Goal: Task Accomplishment & Management: Manage account settings

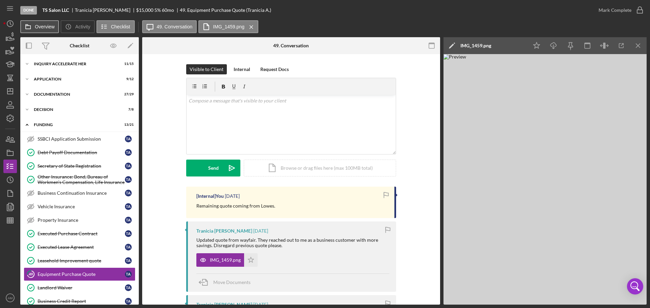
scroll to position [68, 0]
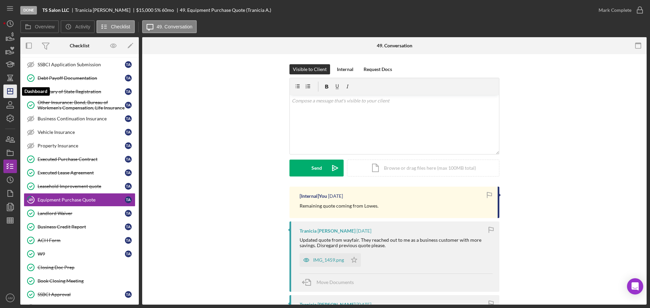
scroll to position [95, 0]
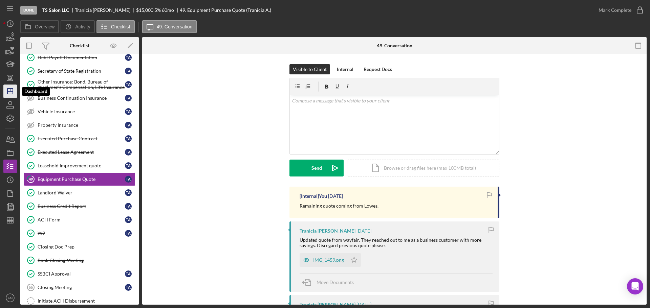
click at [10, 89] on line "button" at bounding box center [10, 90] width 0 height 3
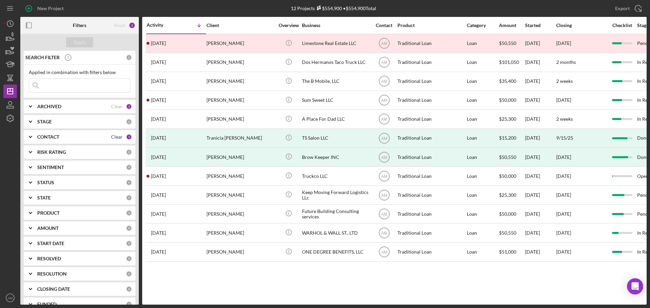
click at [117, 136] on div "Clear" at bounding box center [117, 136] width 12 height 5
click at [78, 43] on div "Apply" at bounding box center [79, 42] width 13 height 10
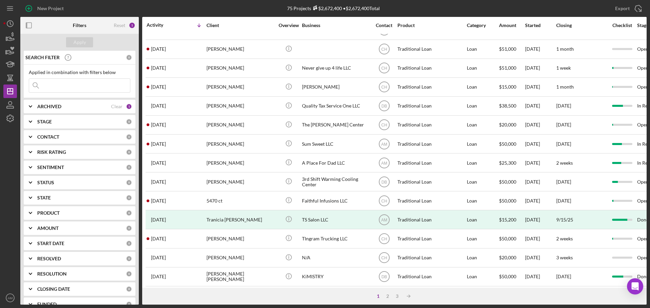
scroll to position [229, 0]
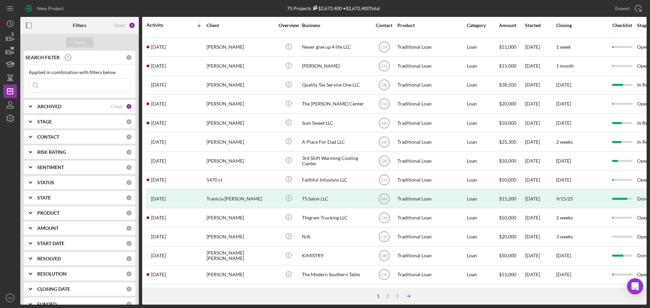
click at [409, 296] on icon "Icon/Table Sort Arrow" at bounding box center [409, 297] width 14 height 14
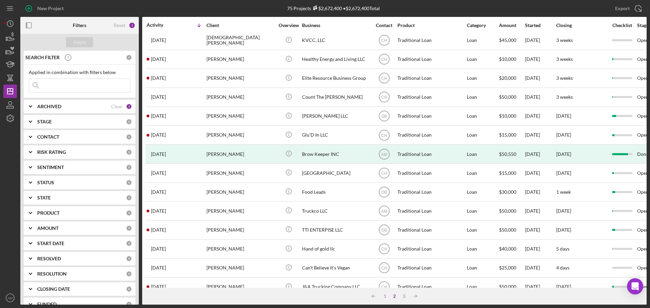
scroll to position [0, 0]
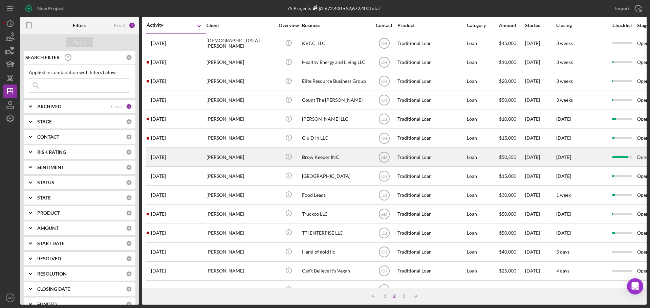
click at [436, 155] on div "Traditional Loan" at bounding box center [431, 157] width 68 height 18
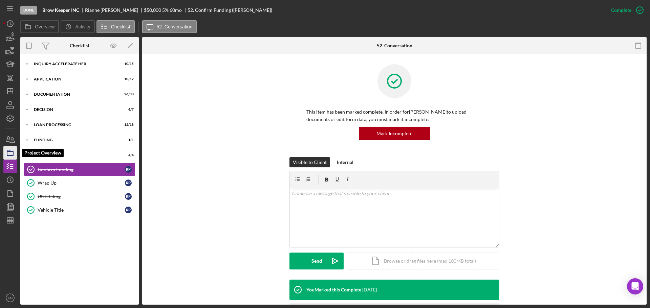
click at [9, 152] on polygon "button" at bounding box center [8, 150] width 3 height 1
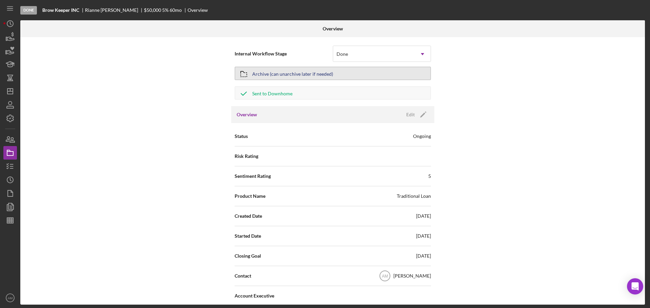
click at [303, 72] on div "Archive (can unarchive later if needed)" at bounding box center [292, 73] width 81 height 12
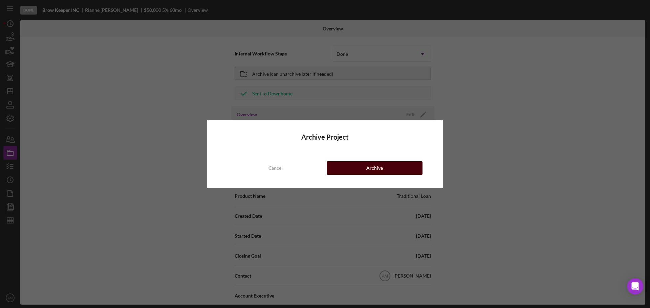
click at [370, 168] on div "Archive" at bounding box center [374, 168] width 17 height 14
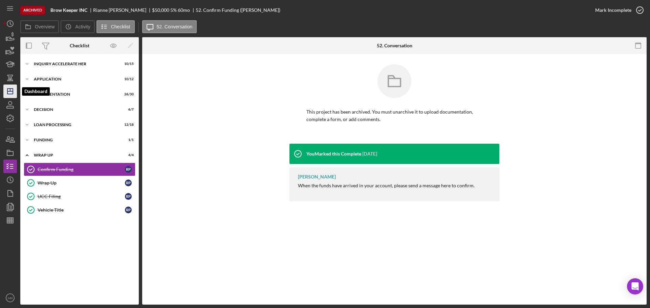
click at [9, 94] on polygon "button" at bounding box center [9, 91] width 5 height 5
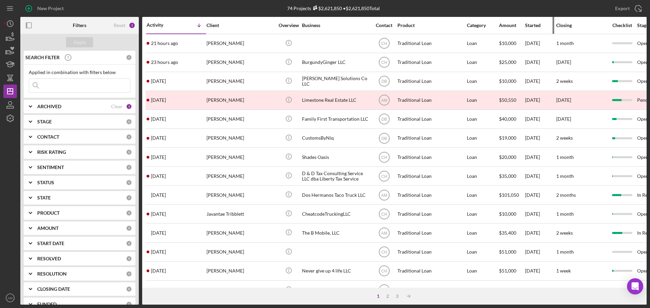
click at [534, 25] on div "Started" at bounding box center [540, 25] width 30 height 5
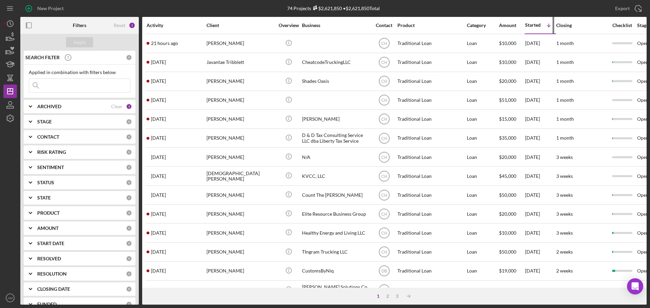
click at [534, 25] on div "Started" at bounding box center [533, 24] width 16 height 5
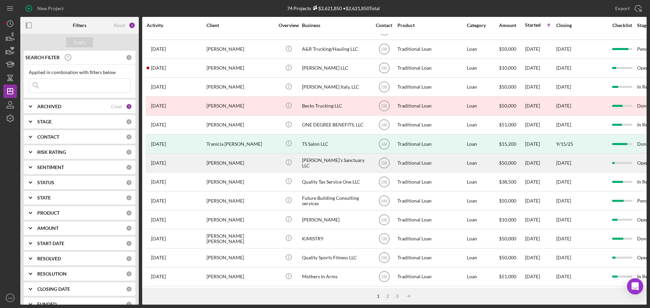
scroll to position [229, 0]
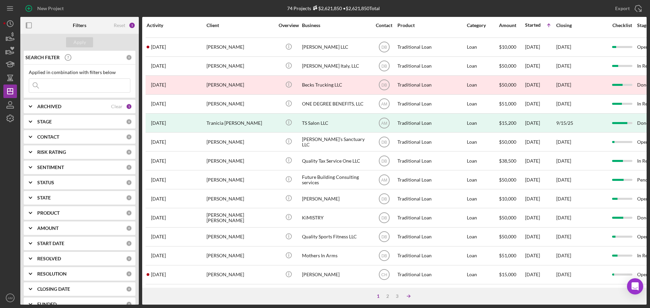
click at [409, 295] on icon "Icon/Table Sort Arrow" at bounding box center [409, 297] width 14 height 14
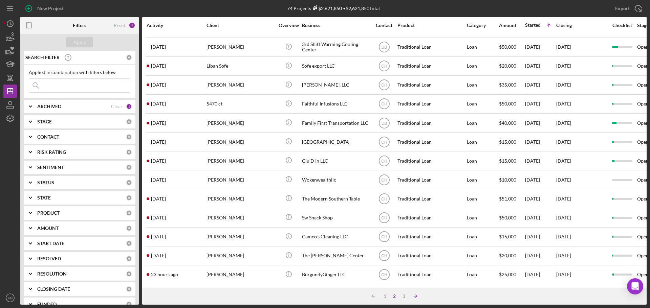
click at [417, 295] on icon "Icon/Table Sort Arrow" at bounding box center [416, 297] width 14 height 14
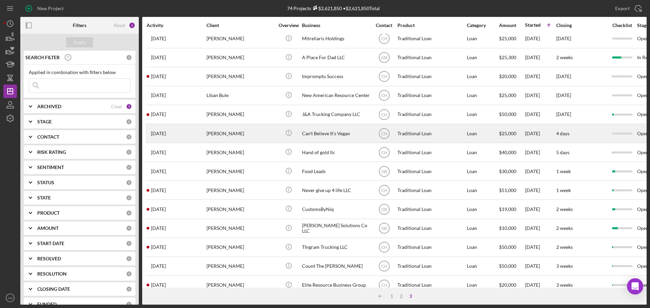
scroll to position [7, 0]
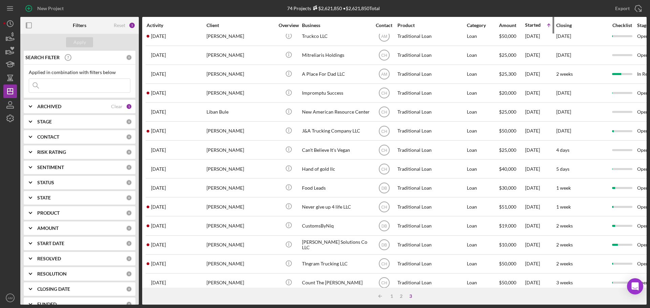
click at [533, 24] on div "Started" at bounding box center [533, 24] width 16 height 5
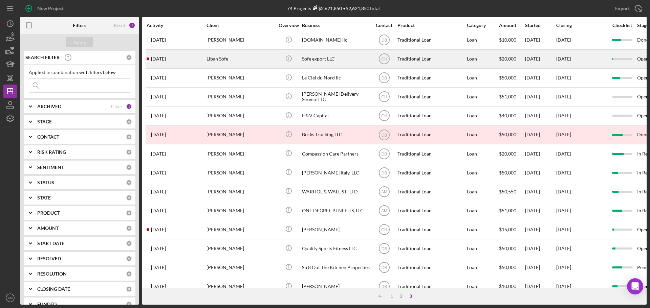
scroll to position [0, 0]
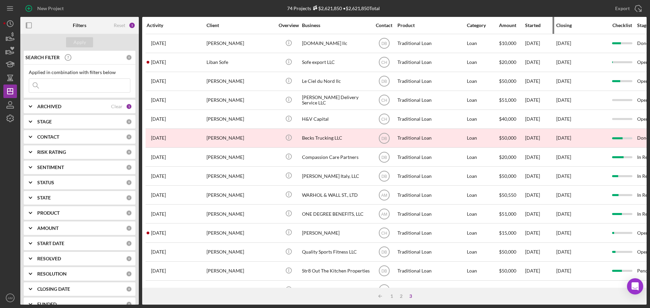
click at [533, 24] on div "Started" at bounding box center [540, 25] width 30 height 5
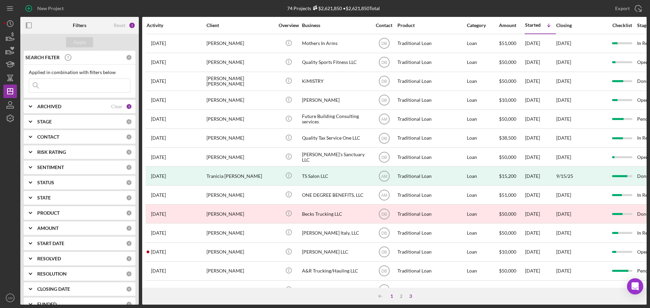
click at [390, 296] on div "1" at bounding box center [391, 296] width 9 height 5
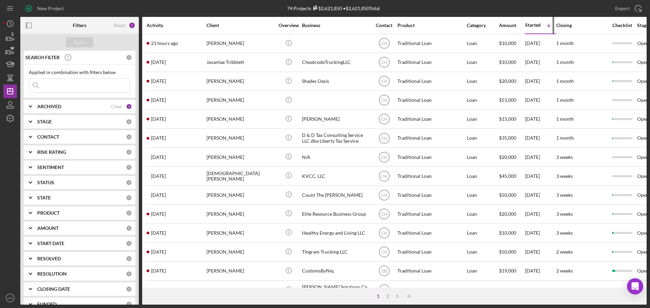
click at [535, 25] on div "Started" at bounding box center [533, 24] width 16 height 5
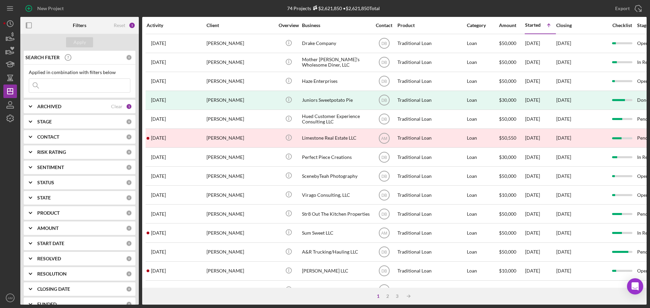
click at [53, 106] on b "ARCHIVED" at bounding box center [49, 106] width 24 height 5
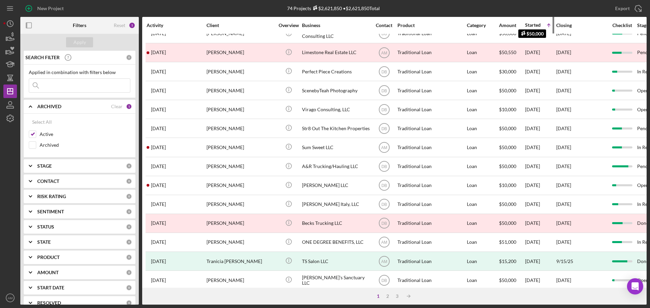
scroll to position [102, 0]
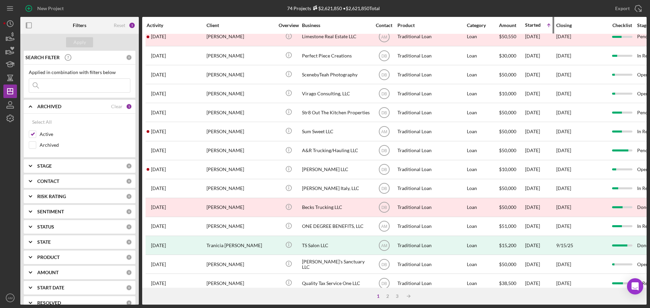
click at [536, 25] on div "Started" at bounding box center [533, 24] width 16 height 5
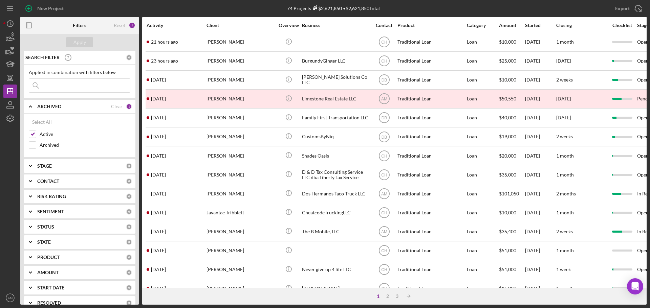
scroll to position [0, 0]
click at [536, 23] on div "Started" at bounding box center [540, 25] width 30 height 5
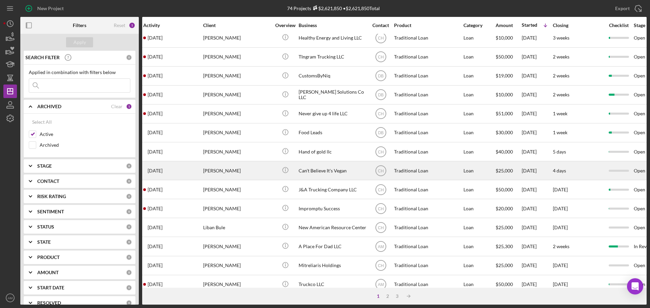
scroll to position [229, 3]
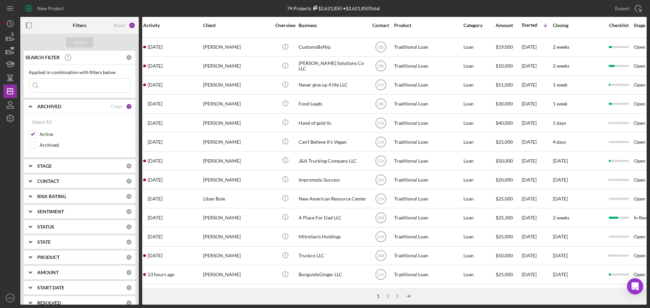
click at [407, 294] on icon "Icon/Table Sort Arrow" at bounding box center [409, 297] width 14 height 14
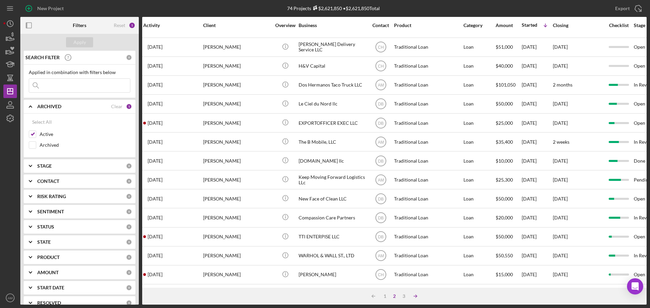
click at [415, 295] on icon "Icon/Table Sort Arrow" at bounding box center [416, 297] width 14 height 14
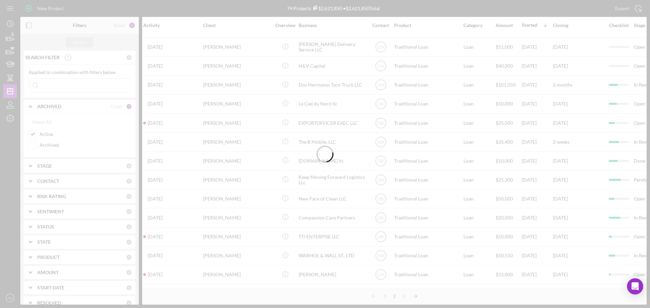
scroll to position [210, 3]
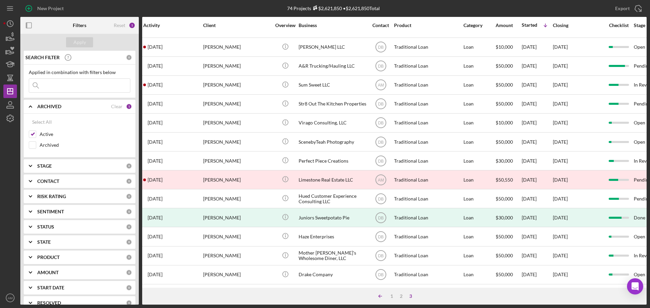
click at [379, 296] on polyline at bounding box center [378, 296] width 1 height 3
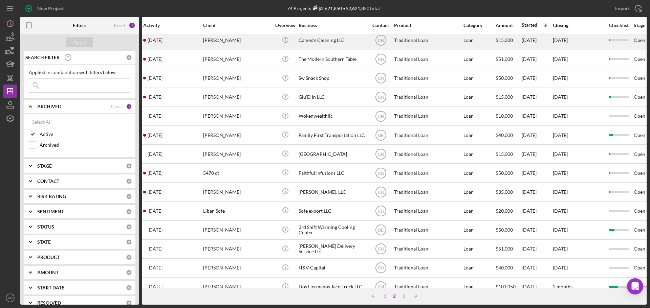
scroll to position [0, 3]
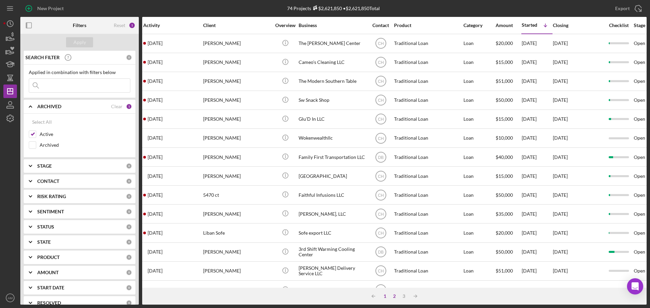
click at [384, 296] on div "1" at bounding box center [384, 296] width 9 height 5
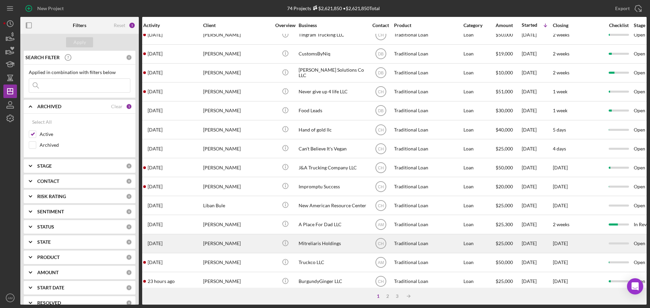
scroll to position [229, 3]
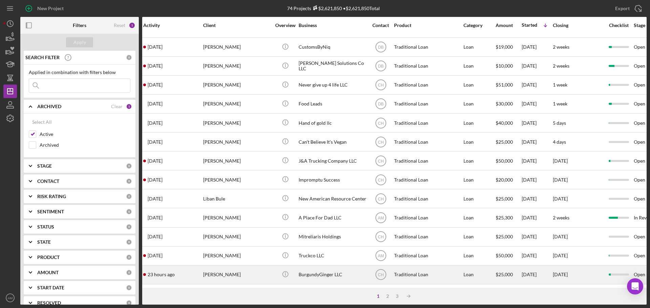
click at [338, 269] on div "BurgundyGinger LLC" at bounding box center [333, 275] width 68 height 18
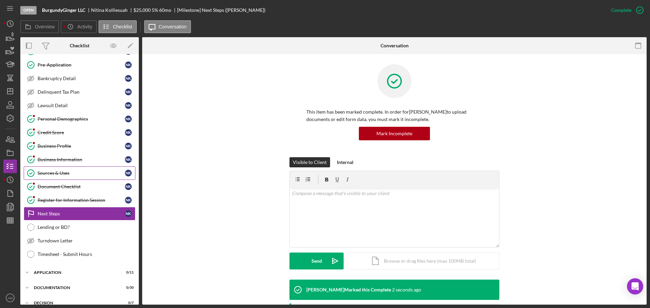
scroll to position [81, 0]
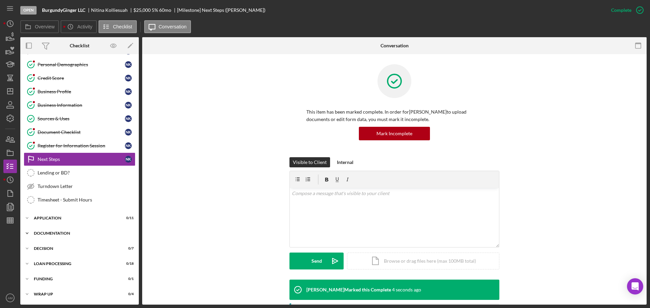
click at [63, 233] on div "Documentation" at bounding box center [82, 234] width 96 height 4
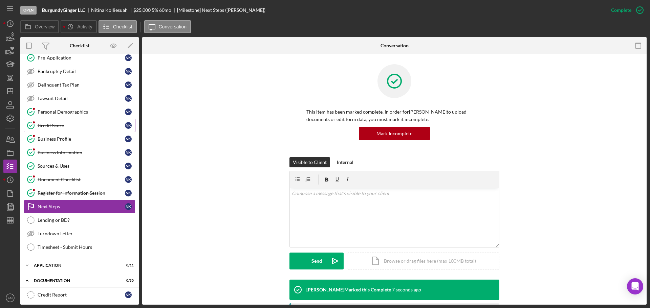
scroll to position [0, 0]
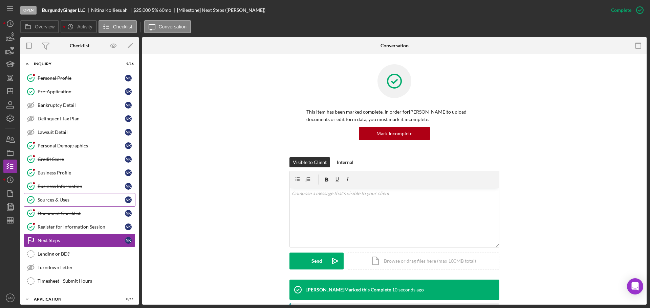
click at [64, 199] on div "Sources & Uses" at bounding box center [81, 199] width 87 height 5
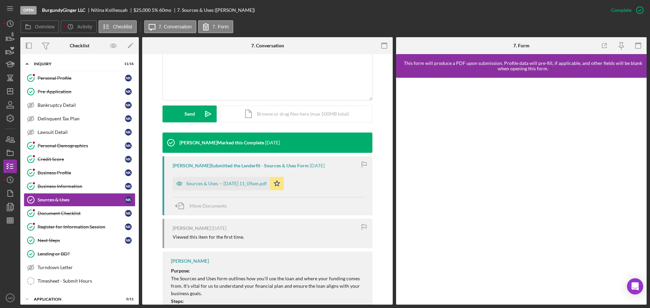
scroll to position [135, 0]
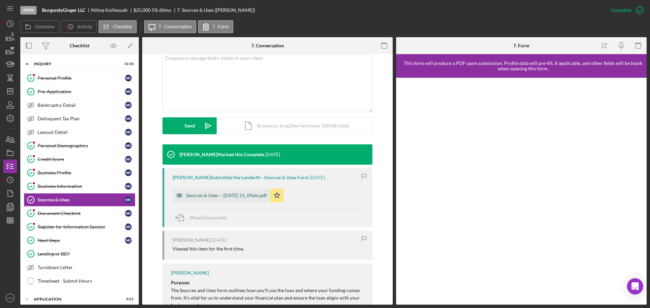
click at [229, 195] on div "Sources & Uses -- 2025-08-25 11_09am.pdf" at bounding box center [226, 195] width 81 height 5
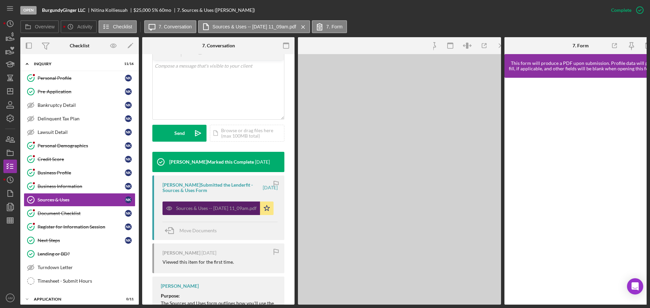
scroll to position [143, 0]
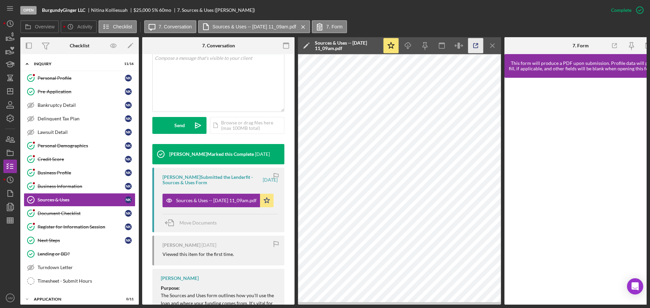
click at [473, 46] on icon "button" at bounding box center [475, 45] width 15 height 15
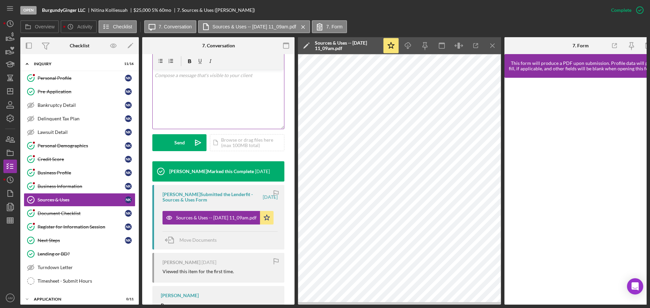
scroll to position [109, 0]
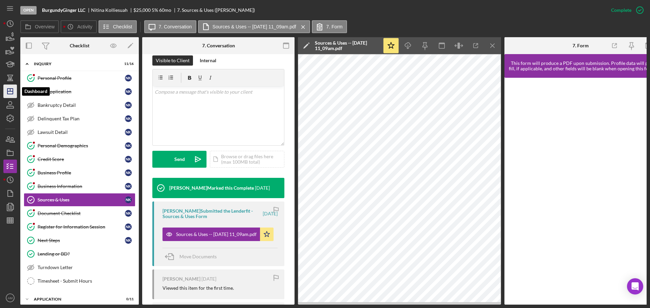
click at [10, 90] on line "button" at bounding box center [10, 90] width 0 height 3
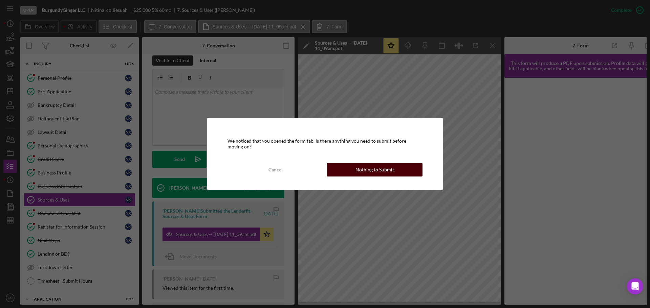
click at [369, 169] on div "Nothing to Submit" at bounding box center [374, 170] width 39 height 14
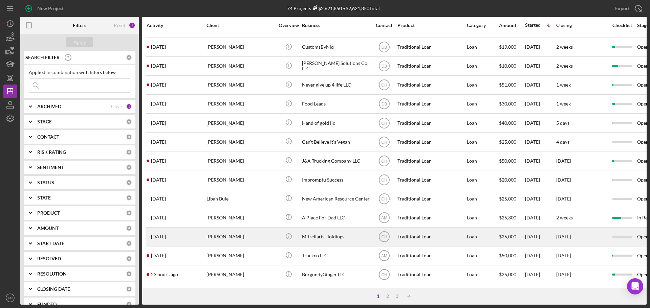
scroll to position [229, 0]
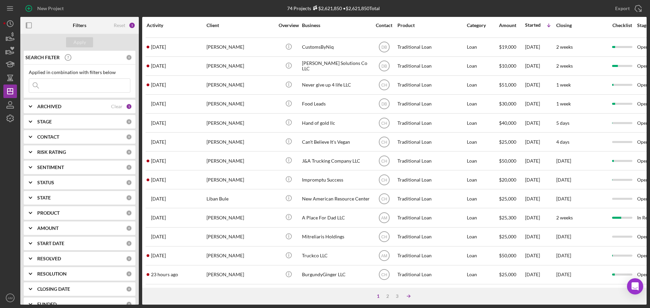
click at [409, 294] on icon "Icon/Table Sort Arrow" at bounding box center [409, 297] width 14 height 14
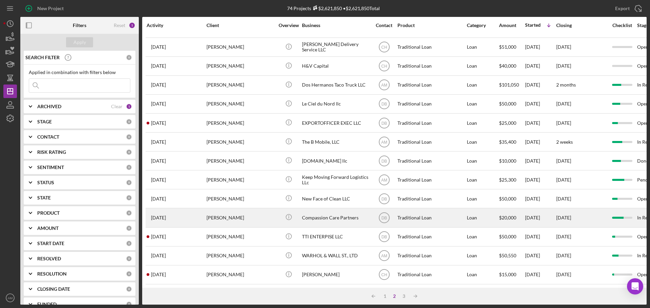
click at [226, 213] on div "Thalia Williams" at bounding box center [241, 218] width 68 height 18
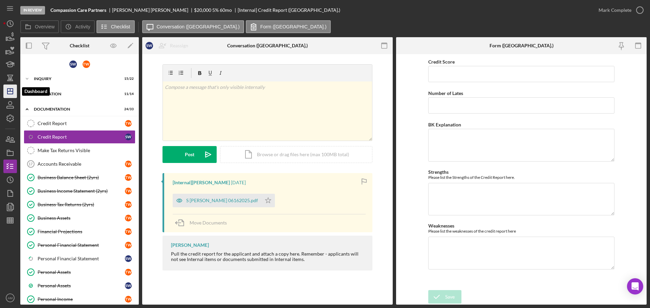
click at [12, 87] on icon "Icon/Dashboard" at bounding box center [10, 91] width 17 height 17
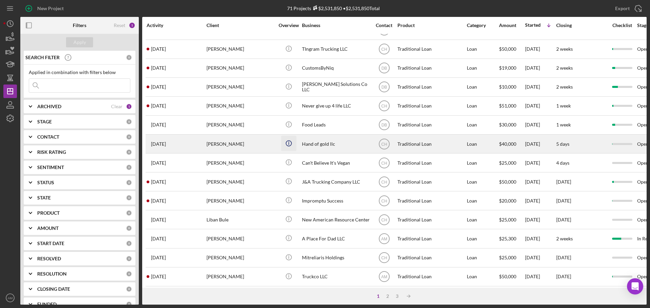
scroll to position [229, 0]
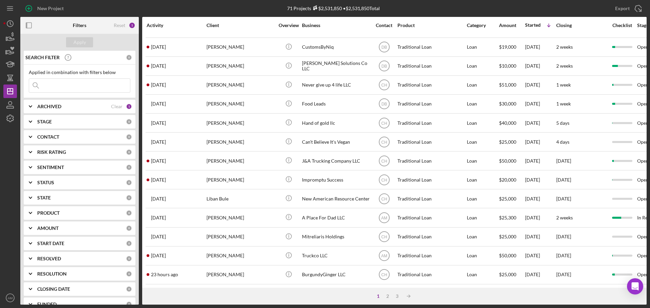
click at [376, 295] on div "1" at bounding box center [377, 296] width 9 height 5
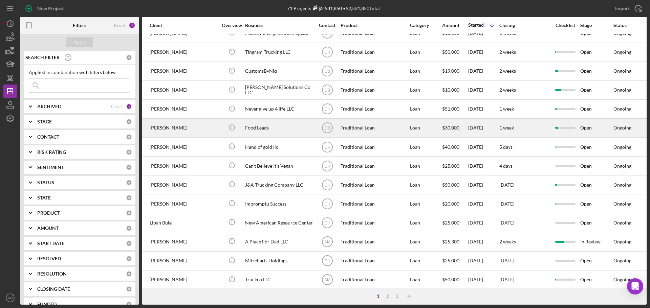
scroll to position [229, 57]
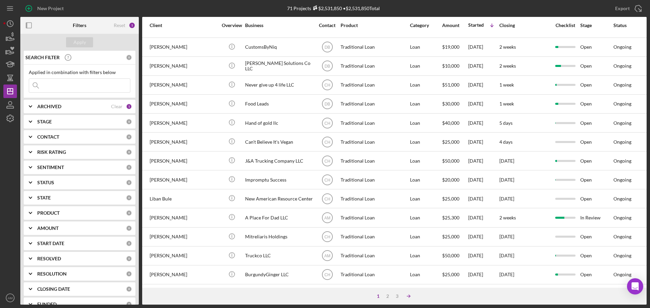
click at [410, 296] on polyline at bounding box center [409, 296] width 1 height 3
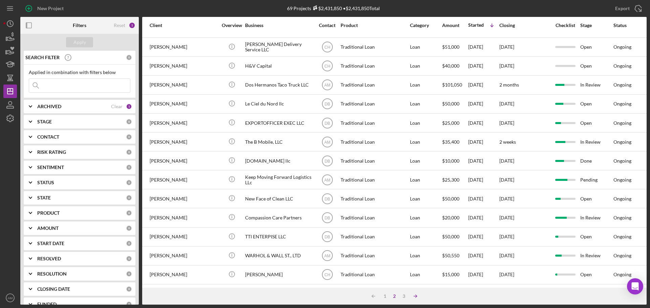
click at [415, 295] on icon "Icon/Table Sort Arrow" at bounding box center [416, 297] width 14 height 14
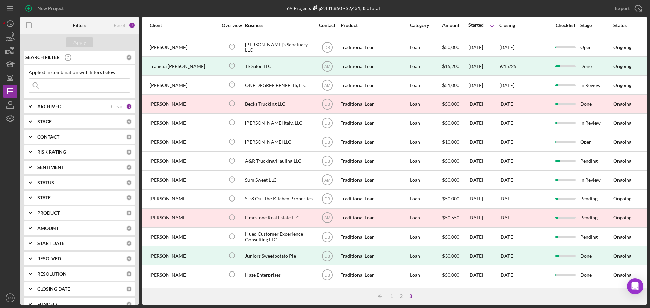
scroll to position [115, 57]
click at [392, 295] on div "1" at bounding box center [391, 296] width 9 height 5
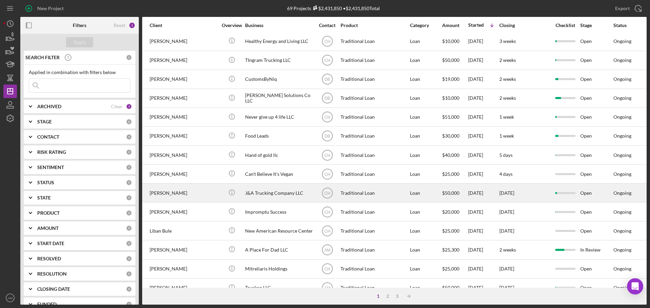
scroll to position [229, 57]
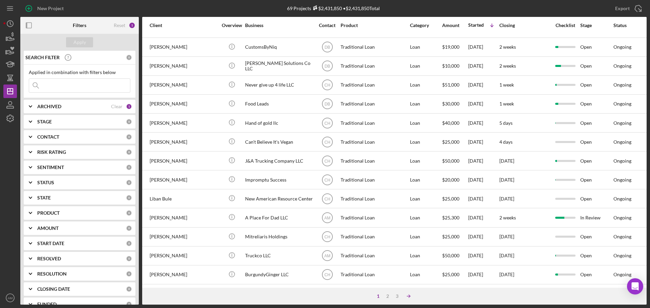
click at [411, 296] on icon "Icon/Table Sort Arrow" at bounding box center [409, 297] width 14 height 14
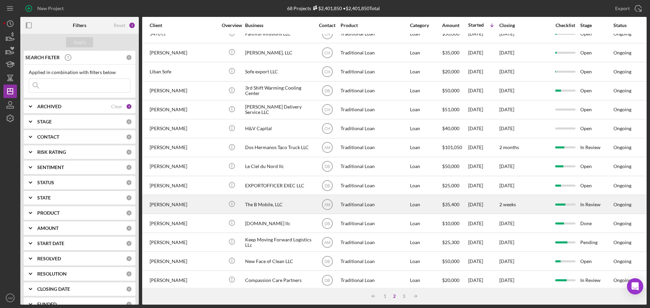
scroll to position [94, 57]
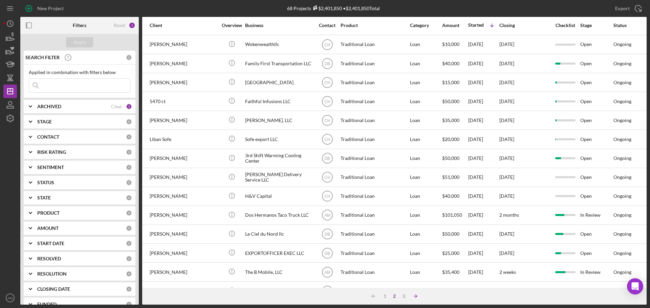
click at [413, 295] on icon "Icon/Table Sort Arrow" at bounding box center [416, 297] width 14 height 14
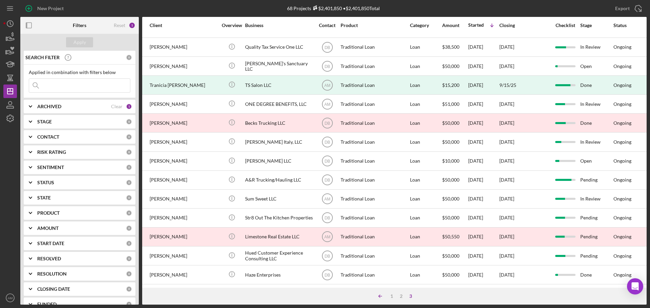
click at [378, 295] on icon "Icon/Table Sort Arrow" at bounding box center [380, 297] width 14 height 14
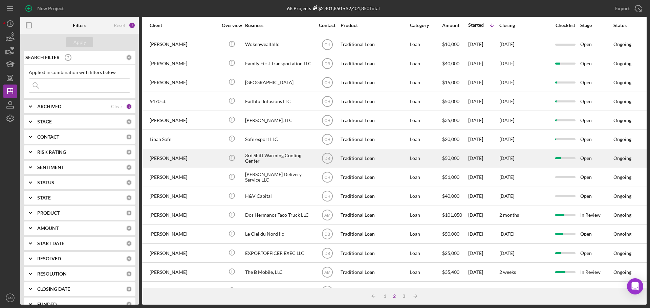
click at [260, 156] on div "3rd Shift Warming Cooling Center" at bounding box center [279, 159] width 68 height 18
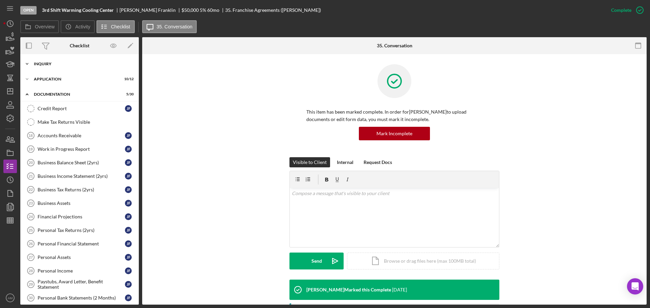
click at [46, 62] on div "Inquiry" at bounding box center [82, 64] width 96 height 4
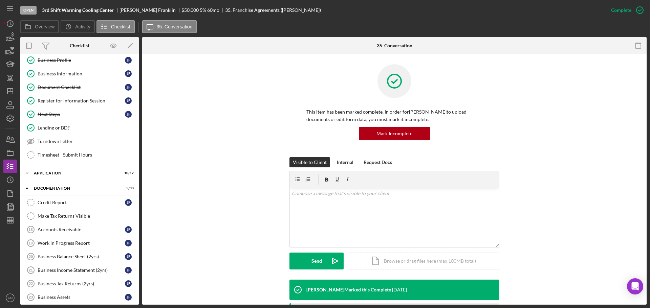
scroll to position [135, 0]
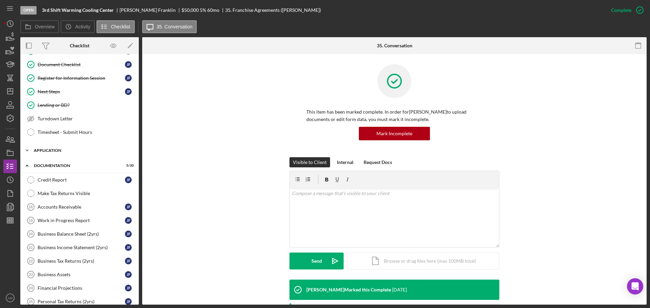
click at [57, 150] on div "Application" at bounding box center [82, 151] width 96 height 4
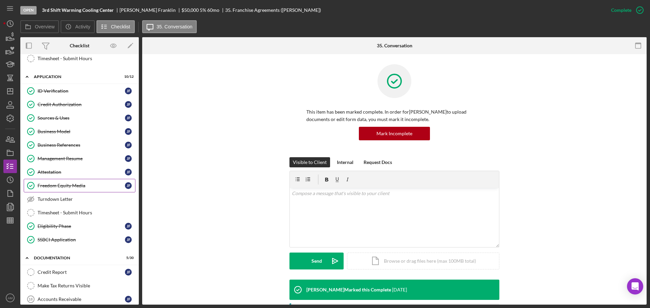
scroll to position [203, 0]
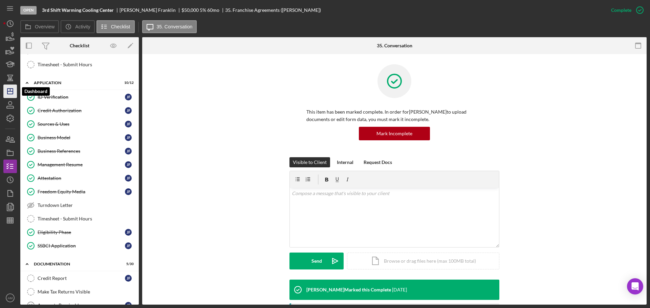
click at [11, 92] on icon "Icon/Dashboard" at bounding box center [10, 91] width 17 height 17
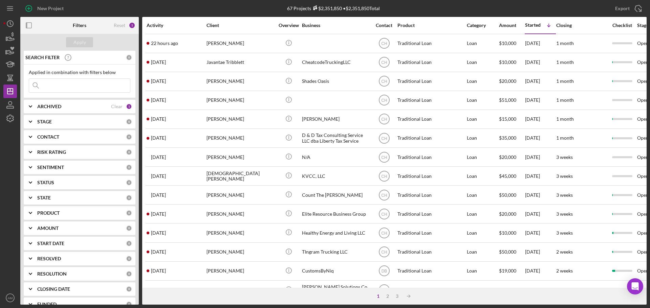
click at [377, 297] on div "1" at bounding box center [377, 296] width 9 height 5
click at [388, 296] on div "2" at bounding box center [387, 296] width 9 height 5
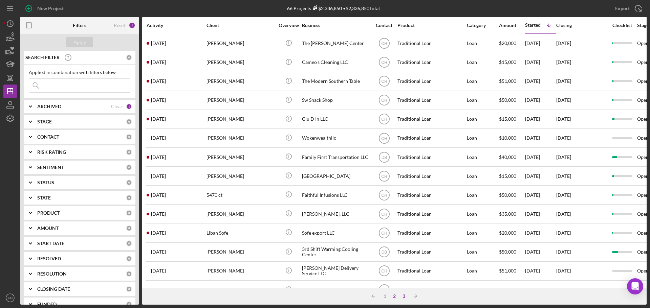
click at [403, 295] on div "3" at bounding box center [403, 296] width 9 height 5
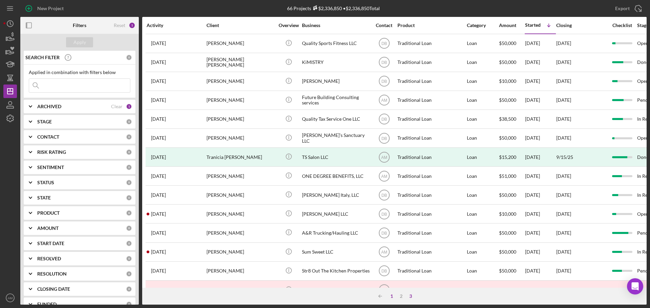
click at [390, 295] on div "1" at bounding box center [391, 296] width 9 height 5
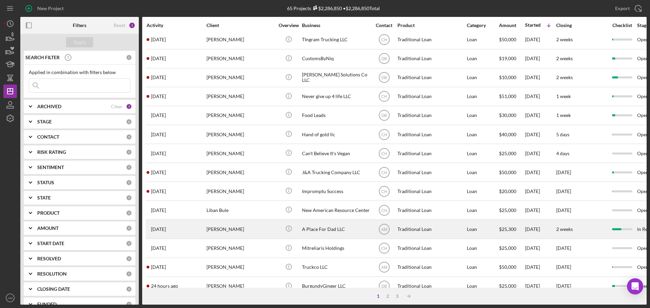
scroll to position [229, 0]
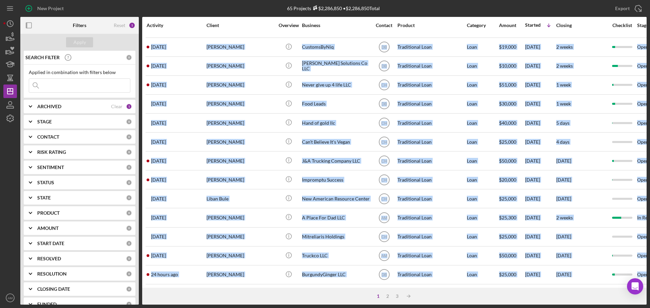
drag, startPoint x: 356, startPoint y: 288, endPoint x: 388, endPoint y: 285, distance: 32.6
click at [388, 285] on div "Activity Client Overview Business Contact Product Category Amount Started Icon/…" at bounding box center [394, 161] width 504 height 288
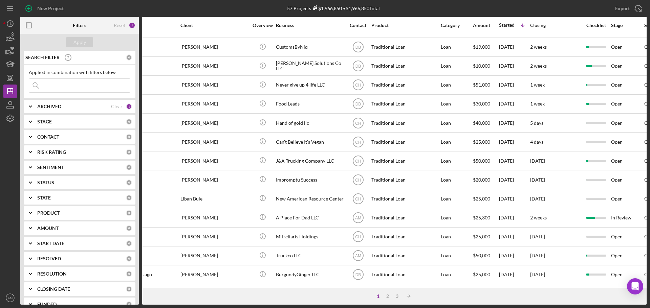
scroll to position [229, 0]
